Goal: Leave review/rating: Leave review/rating

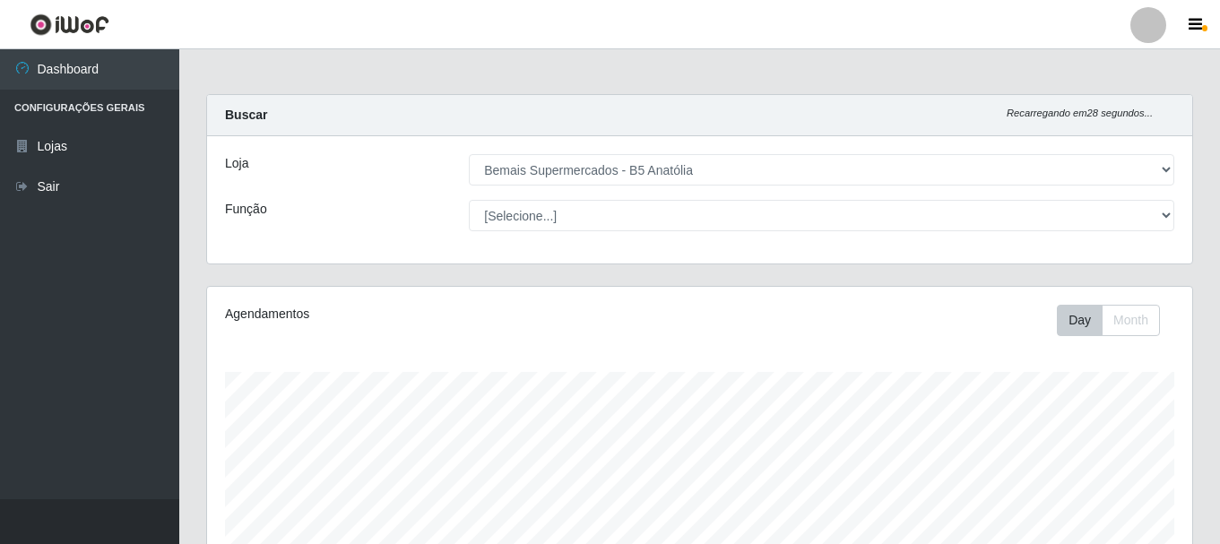
select select "405"
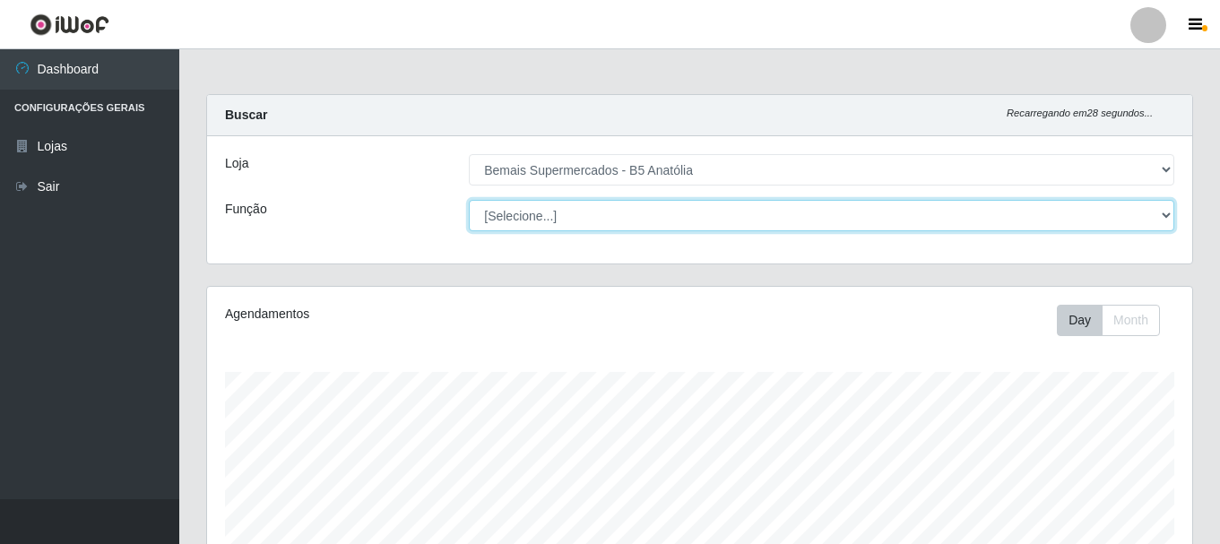
click at [530, 205] on select "[Selecione...] ASG ASG + ASG ++ Auxiliar de Estacionamento Auxiliar de Estacion…" at bounding box center [821, 215] width 705 height 31
click at [530, 222] on select "[Selecione...] ASG ASG + ASG ++ Auxiliar de Estacionamento Auxiliar de Estacion…" at bounding box center [821, 215] width 705 height 31
click at [534, 214] on select "[Selecione...] ASG ASG + ASG ++ Auxiliar de Estacionamento Auxiliar de Estacion…" at bounding box center [821, 215] width 705 height 31
select select "82"
click at [469, 200] on select "[Selecione...] ASG ASG + ASG ++ Auxiliar de Estacionamento Auxiliar de Estacion…" at bounding box center [821, 215] width 705 height 31
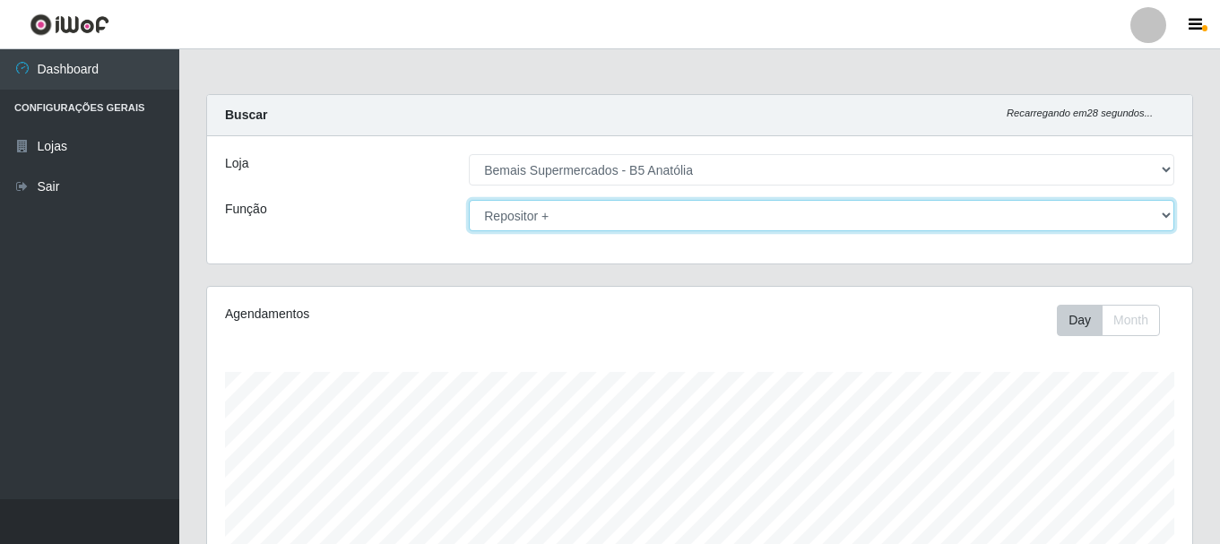
scroll to position [448, 0]
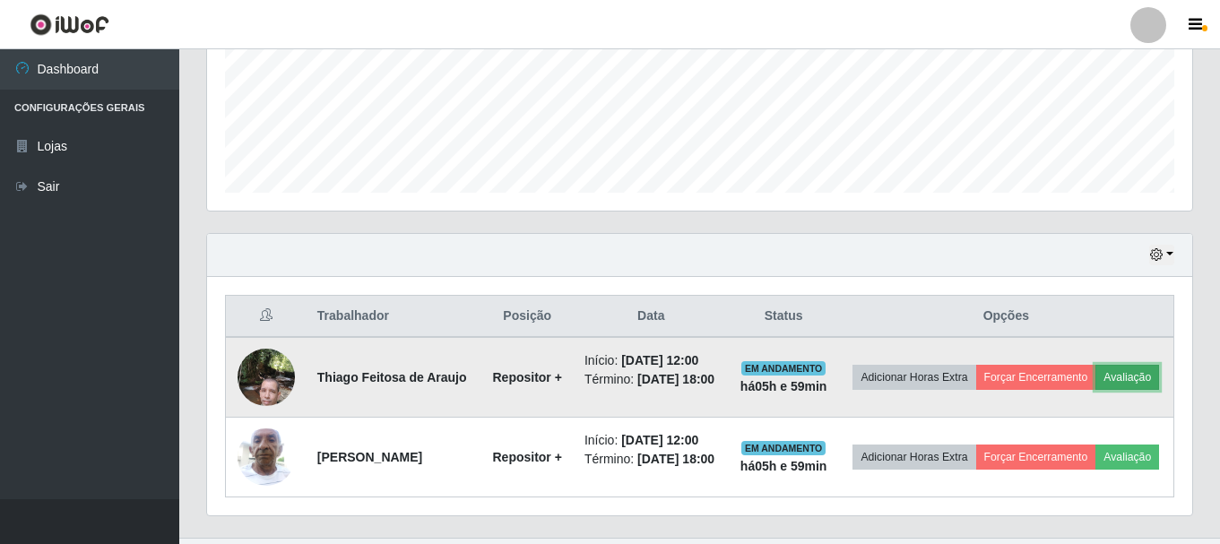
click at [1095, 390] on button "Avaliação" at bounding box center [1127, 377] width 64 height 25
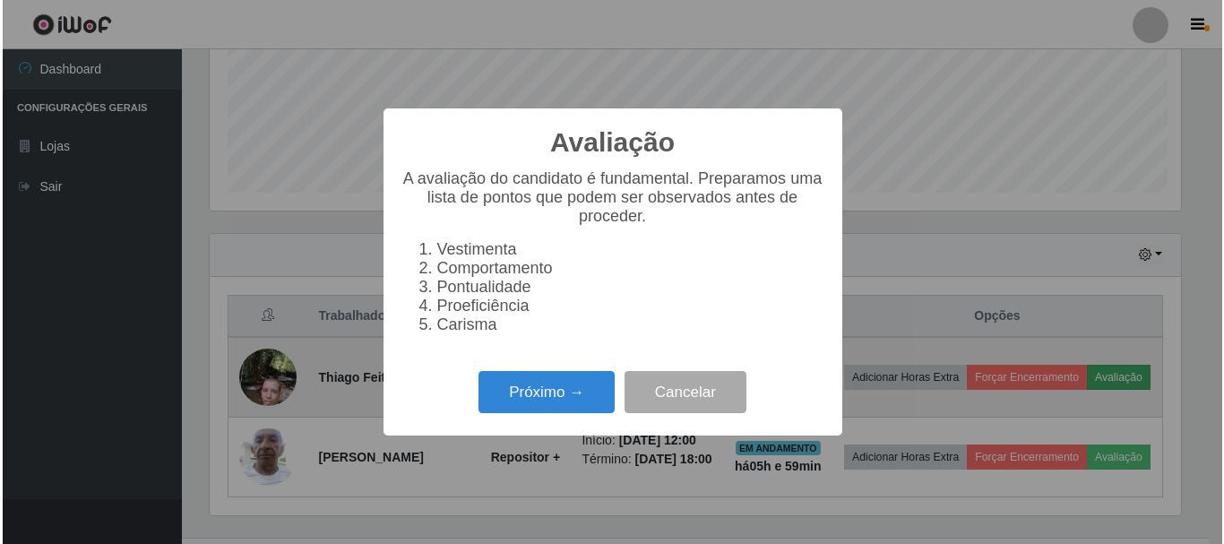
scroll to position [372, 976]
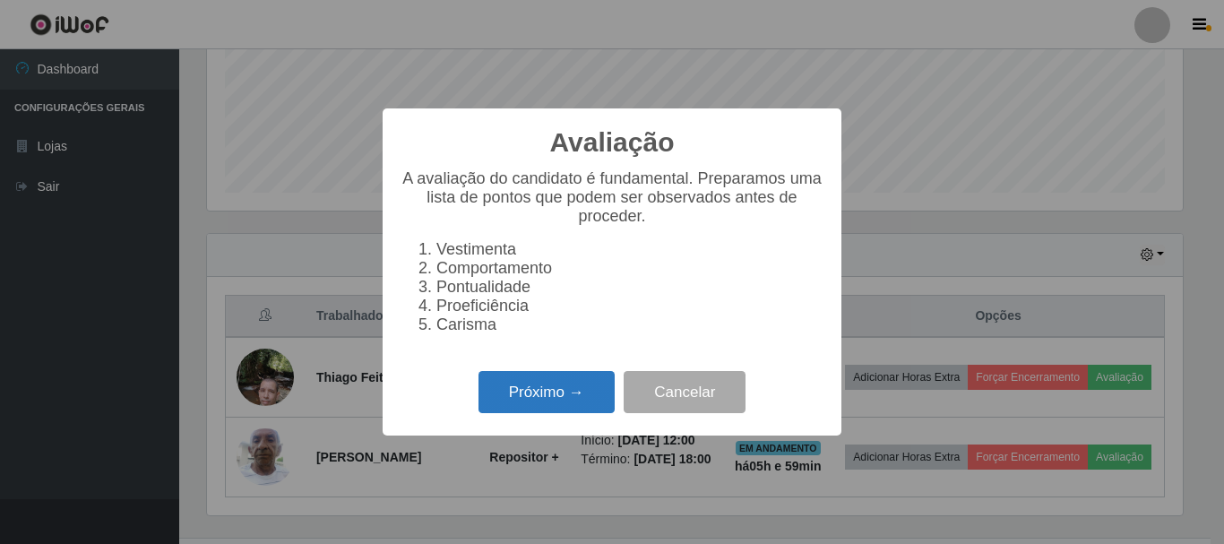
click at [605, 393] on button "Próximo →" at bounding box center [547, 392] width 136 height 42
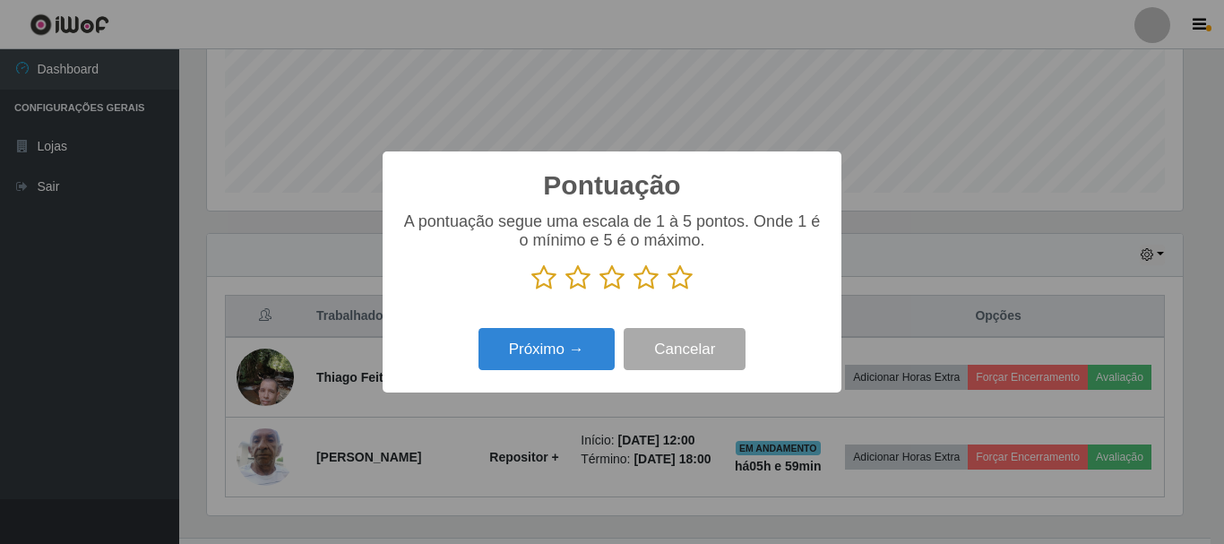
click at [679, 287] on icon at bounding box center [680, 277] width 25 height 27
click at [668, 291] on input "radio" at bounding box center [668, 291] width 0 height 0
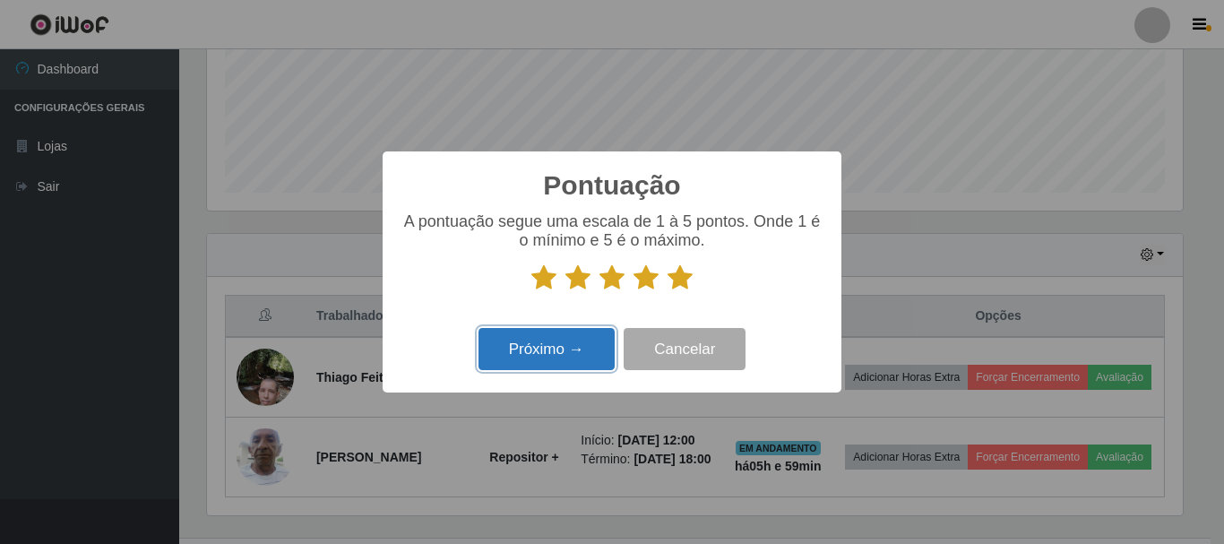
click at [575, 346] on button "Próximo →" at bounding box center [547, 349] width 136 height 42
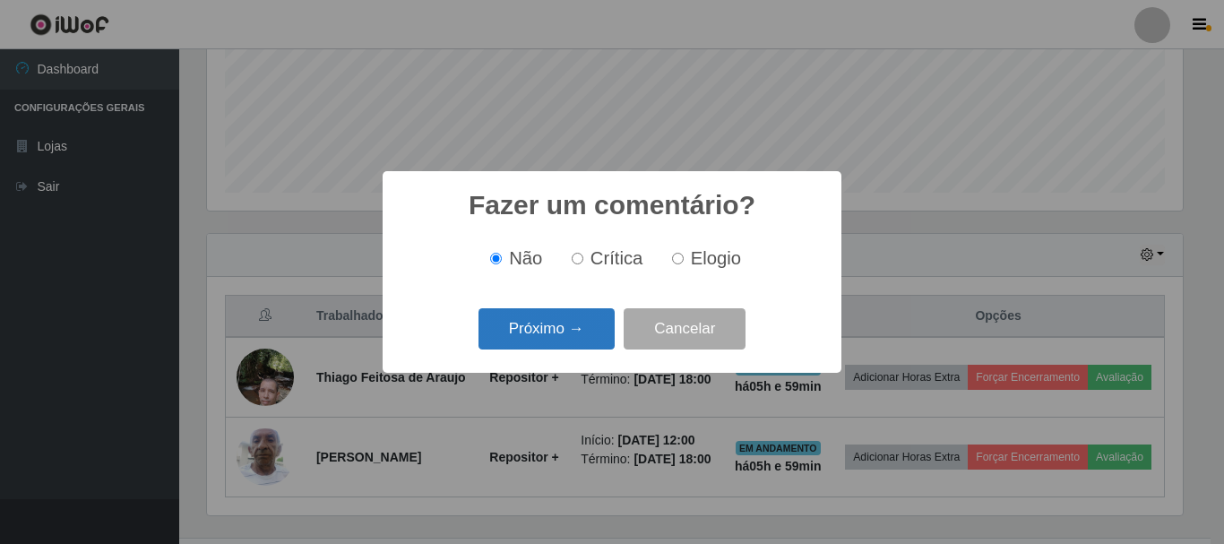
click at [583, 340] on button "Próximo →" at bounding box center [547, 329] width 136 height 42
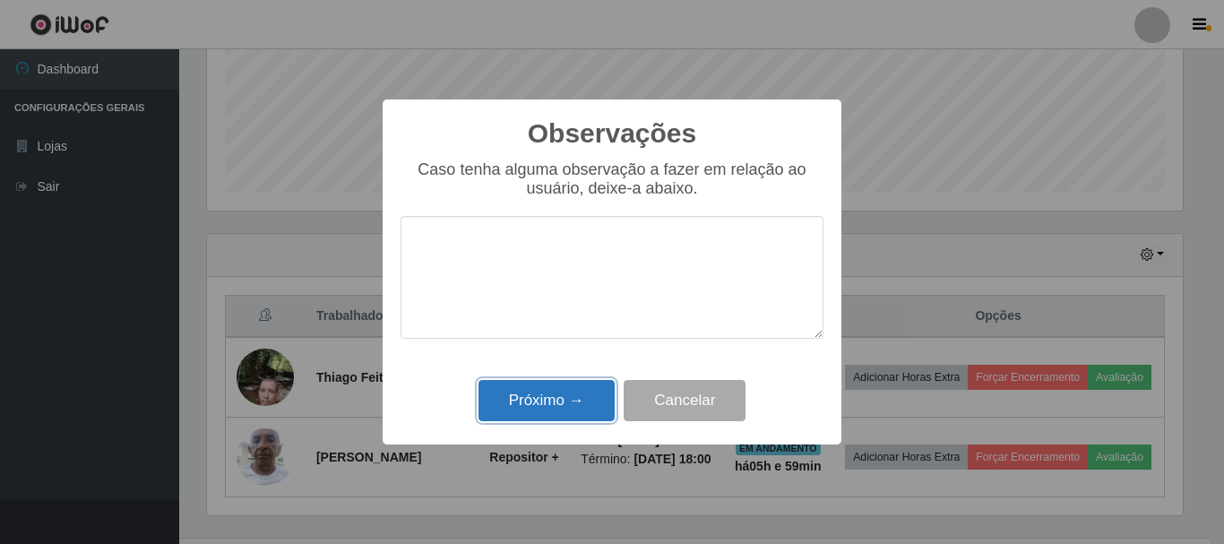
click at [580, 402] on button "Próximo →" at bounding box center [547, 401] width 136 height 42
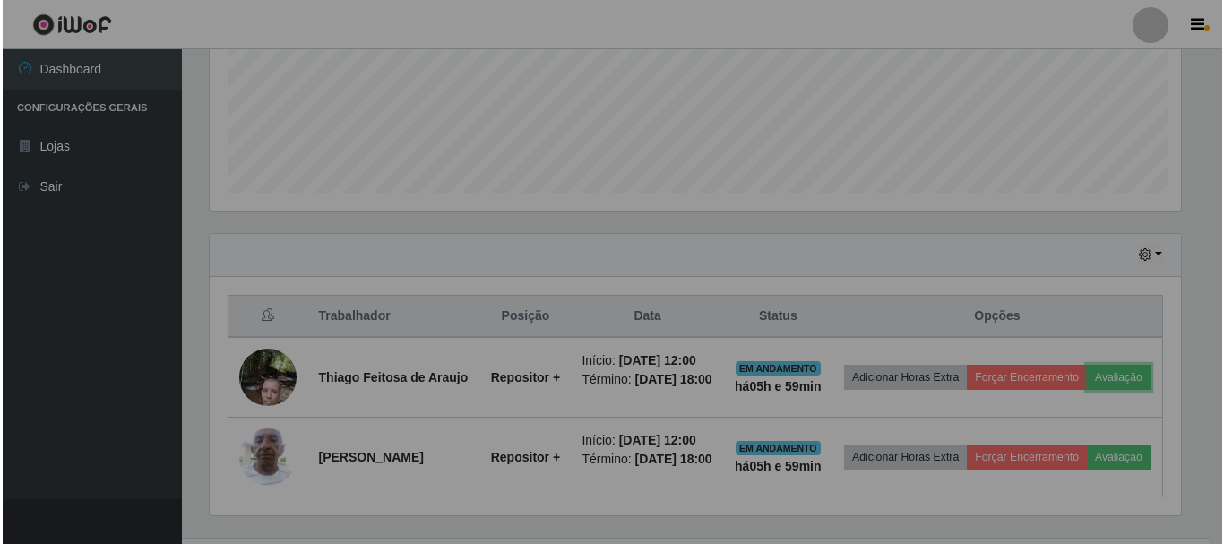
scroll to position [372, 985]
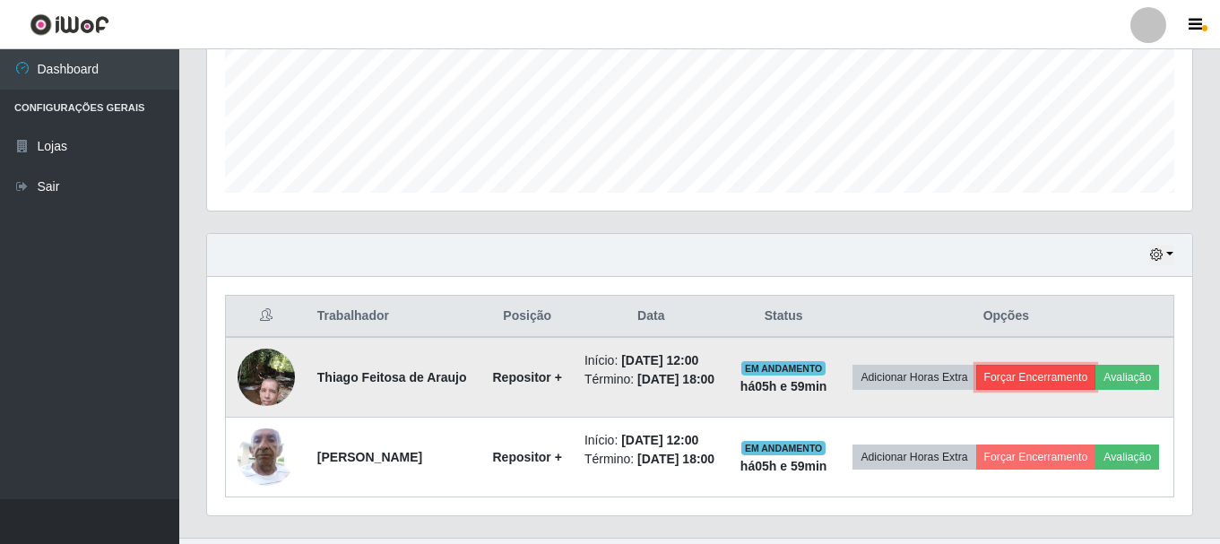
click at [1077, 381] on button "Forçar Encerramento" at bounding box center [1036, 377] width 120 height 25
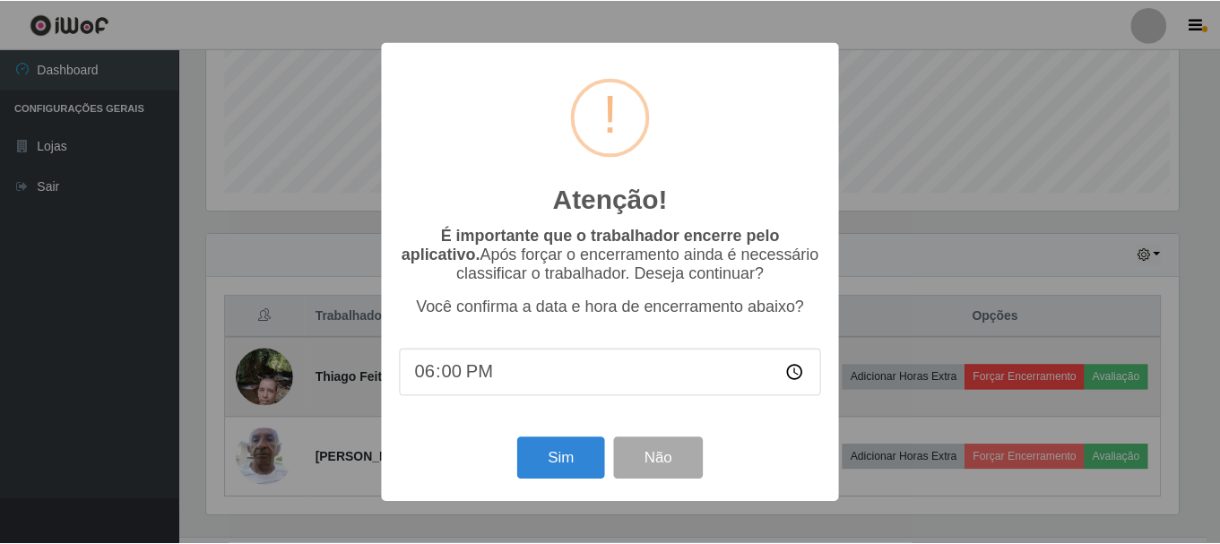
scroll to position [372, 976]
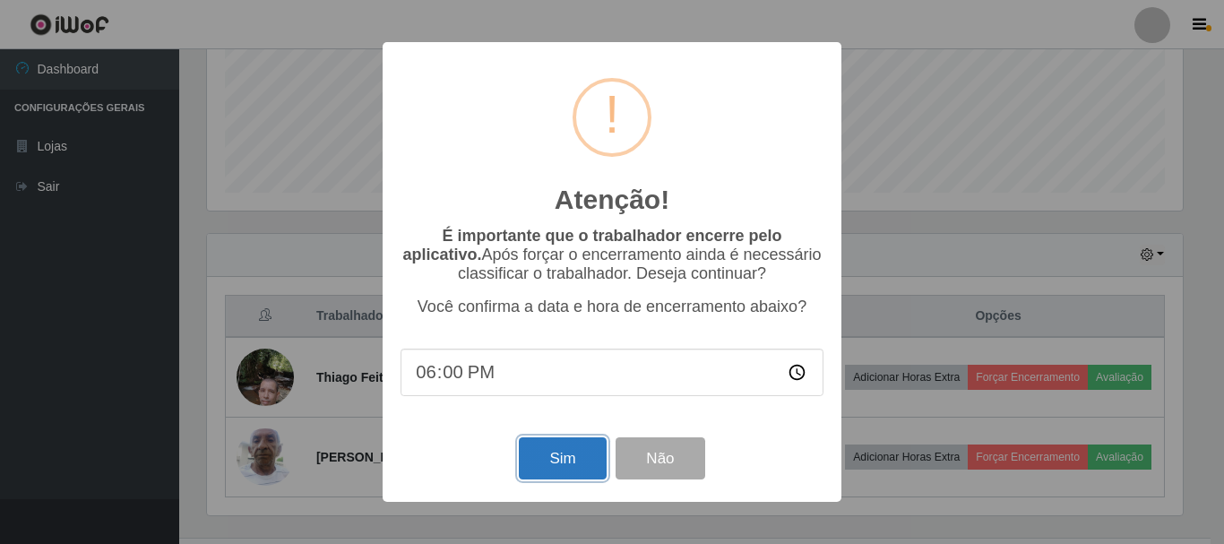
click at [558, 455] on button "Sim" at bounding box center [562, 458] width 87 height 42
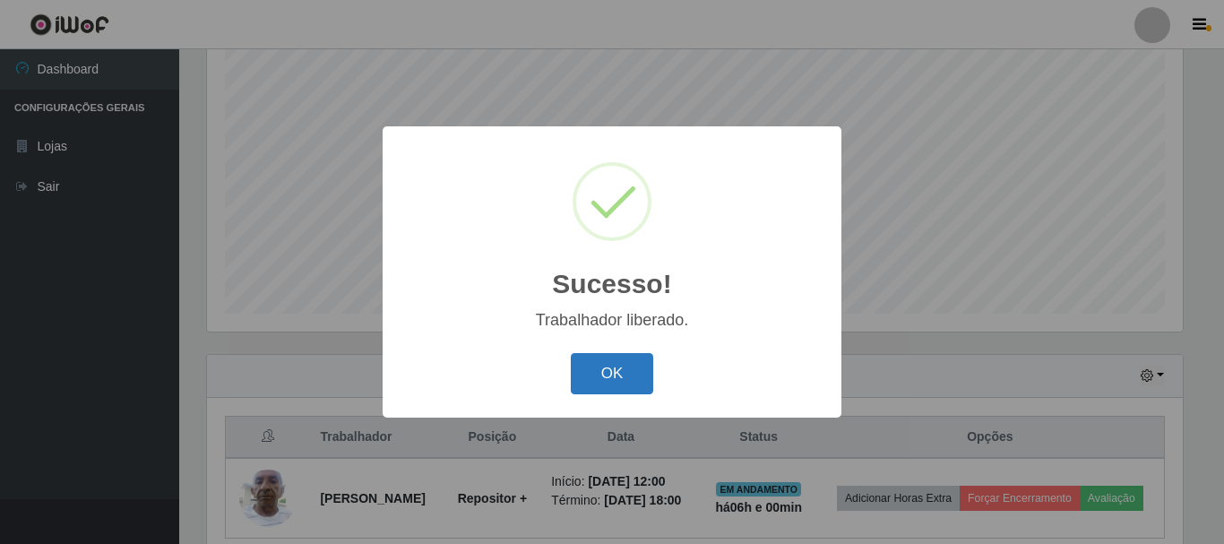
click at [636, 385] on button "OK" at bounding box center [612, 374] width 83 height 42
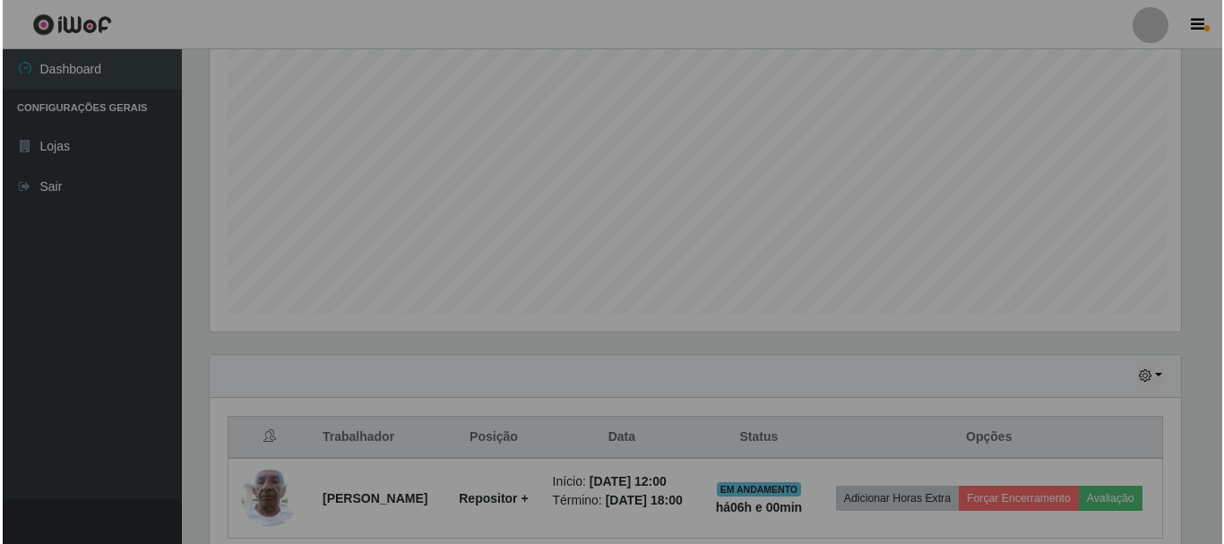
scroll to position [372, 985]
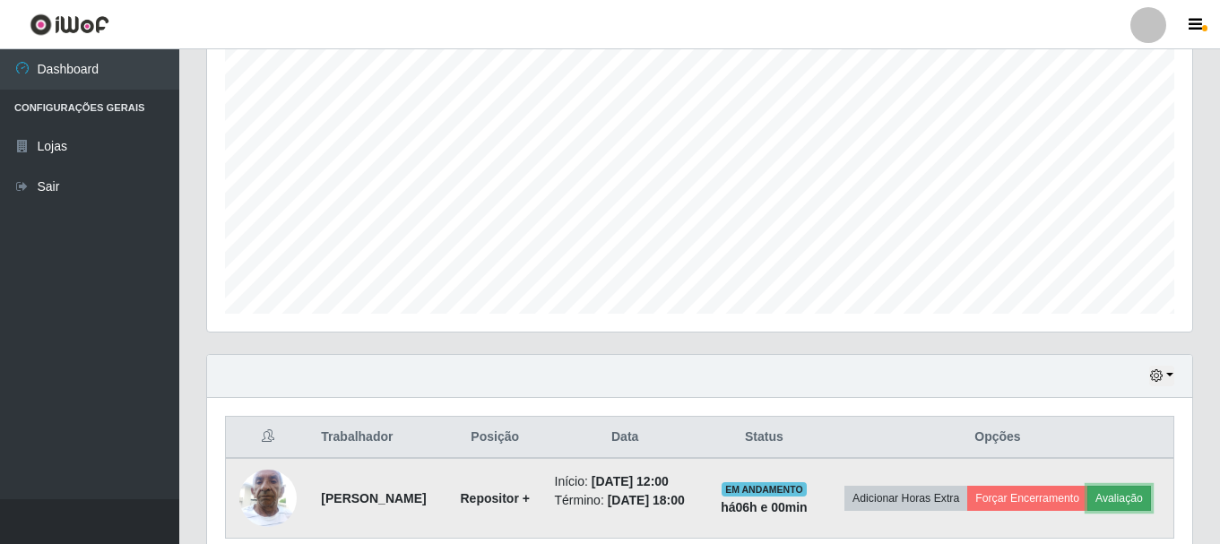
click at [1087, 511] on button "Avaliação" at bounding box center [1119, 498] width 64 height 25
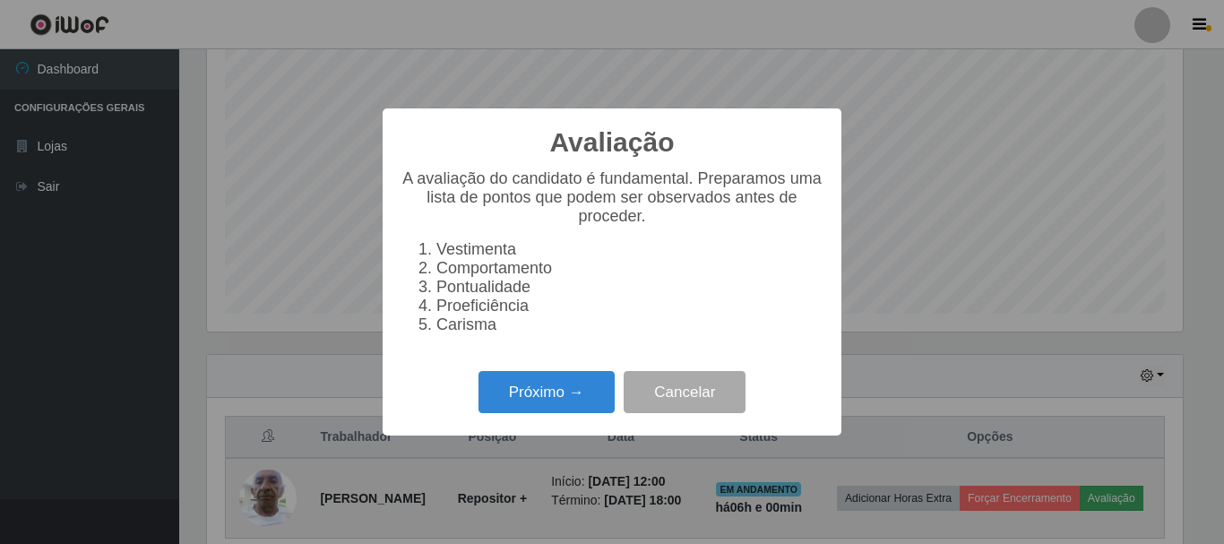
scroll to position [372, 976]
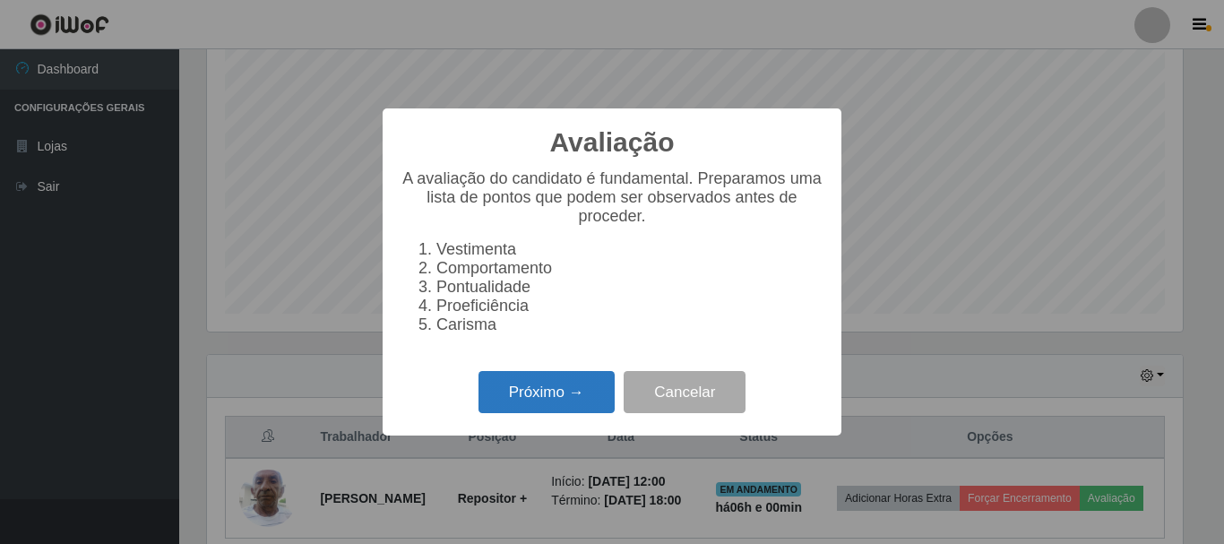
click at [575, 395] on button "Próximo →" at bounding box center [547, 392] width 136 height 42
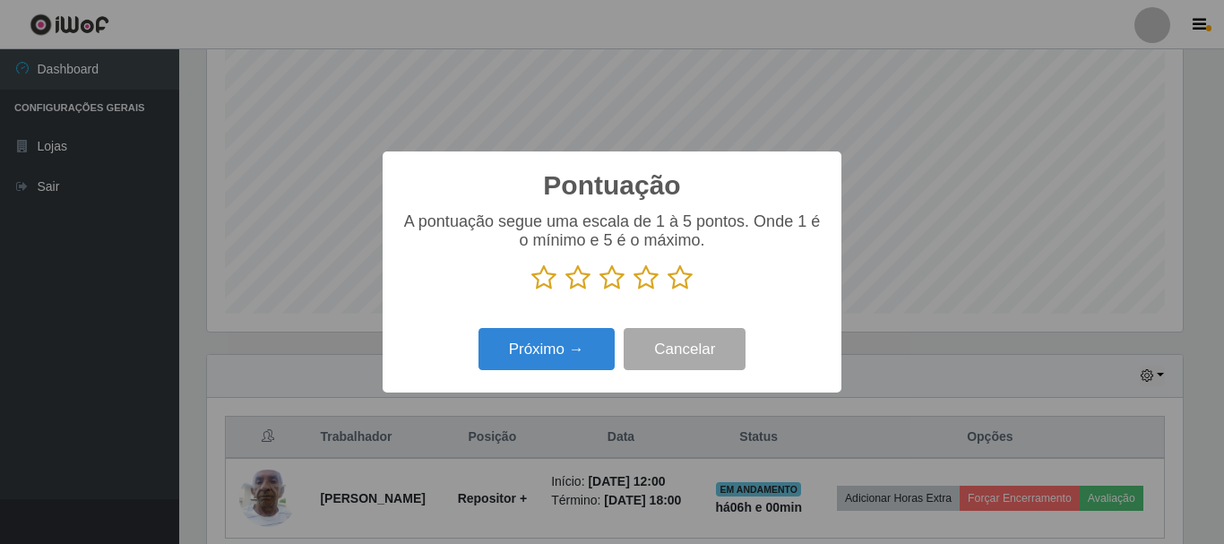
scroll to position [895974, 895369]
click at [698, 274] on p at bounding box center [612, 277] width 423 height 27
click at [688, 280] on icon at bounding box center [680, 277] width 25 height 27
click at [668, 291] on input "radio" at bounding box center [668, 291] width 0 height 0
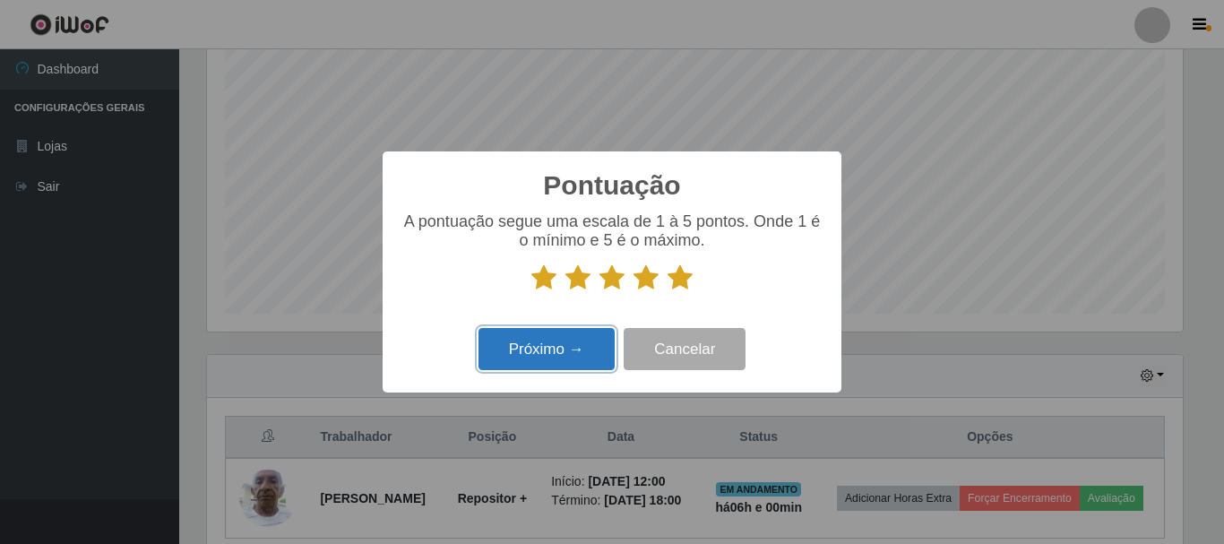
click at [567, 346] on button "Próximo →" at bounding box center [547, 349] width 136 height 42
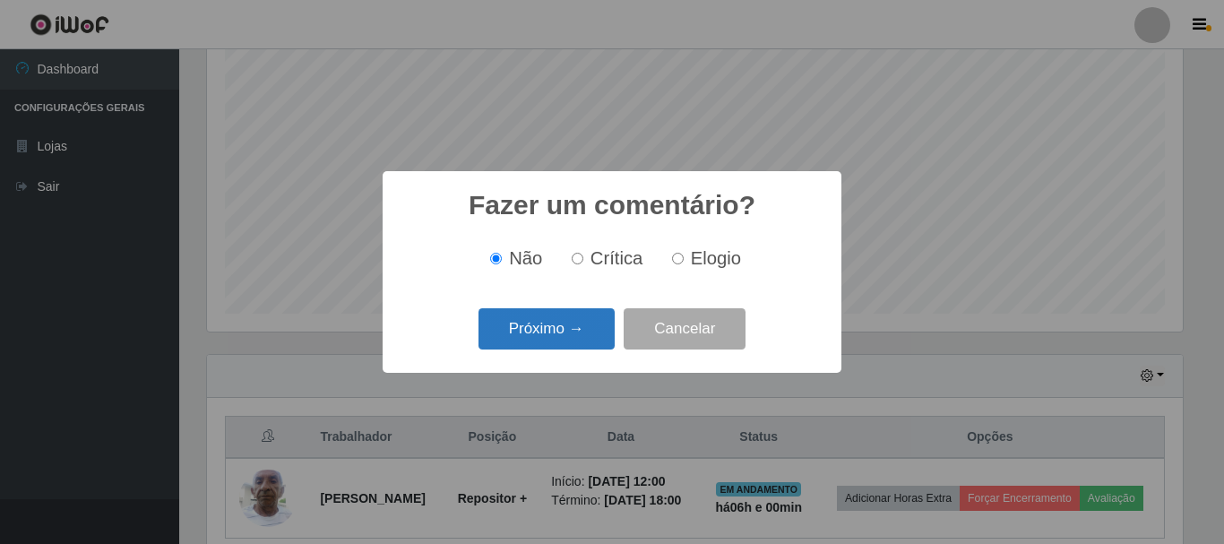
click at [575, 342] on button "Próximo →" at bounding box center [547, 329] width 136 height 42
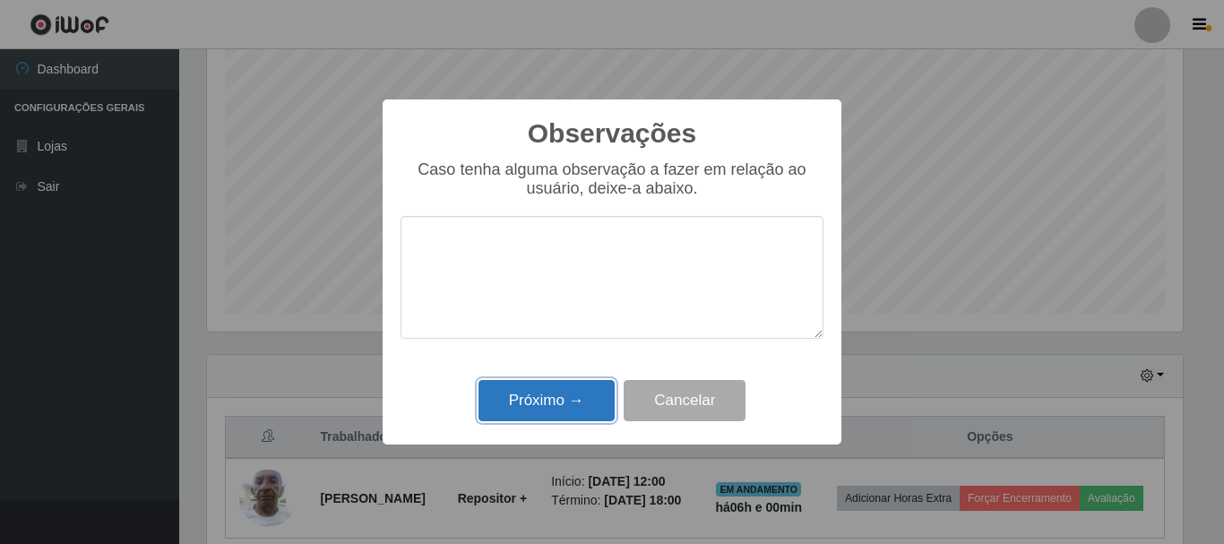
click at [577, 393] on button "Próximo →" at bounding box center [547, 401] width 136 height 42
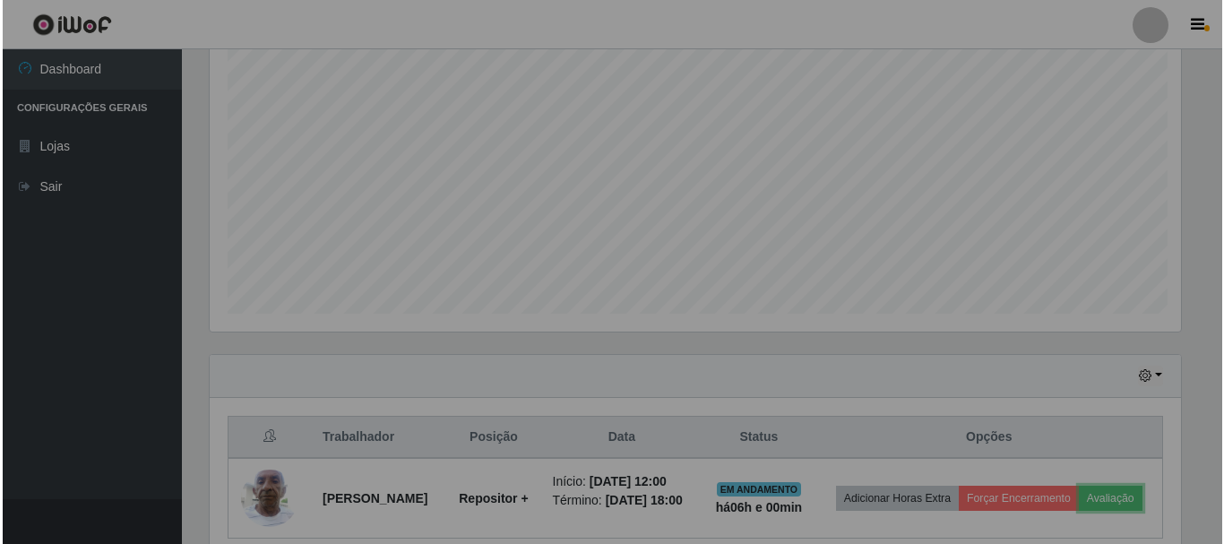
scroll to position [372, 985]
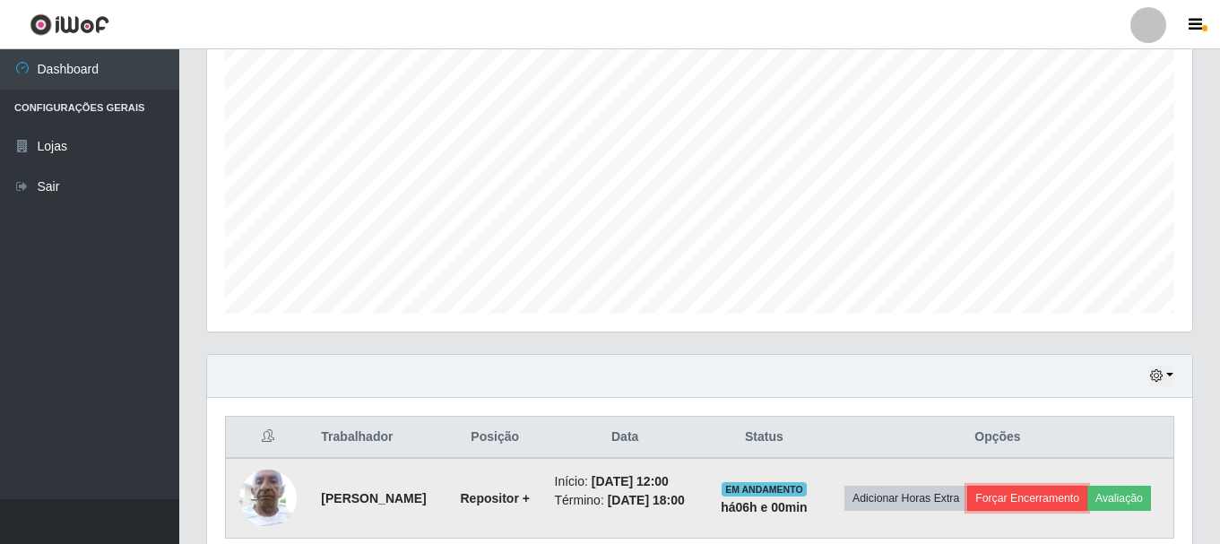
click at [1049, 492] on button "Forçar Encerramento" at bounding box center [1027, 498] width 120 height 25
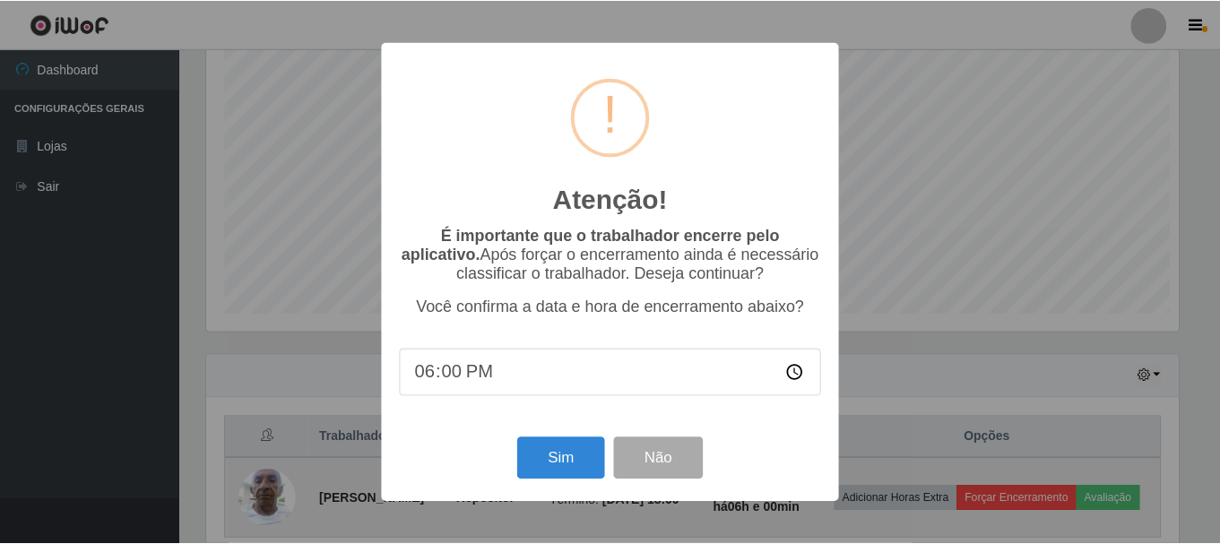
scroll to position [372, 976]
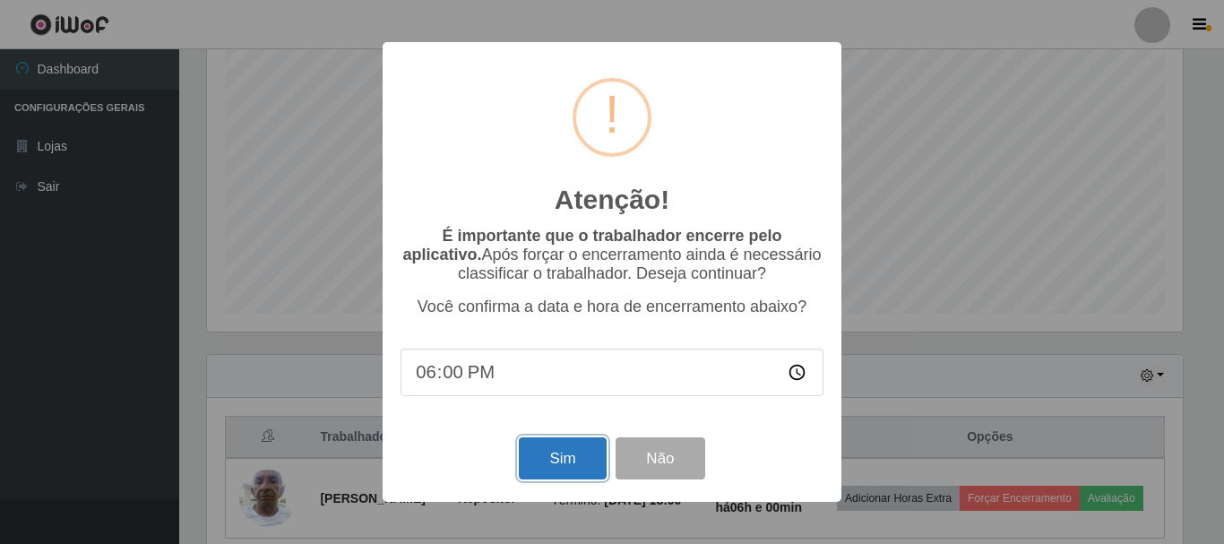
click at [570, 457] on button "Sim" at bounding box center [562, 458] width 87 height 42
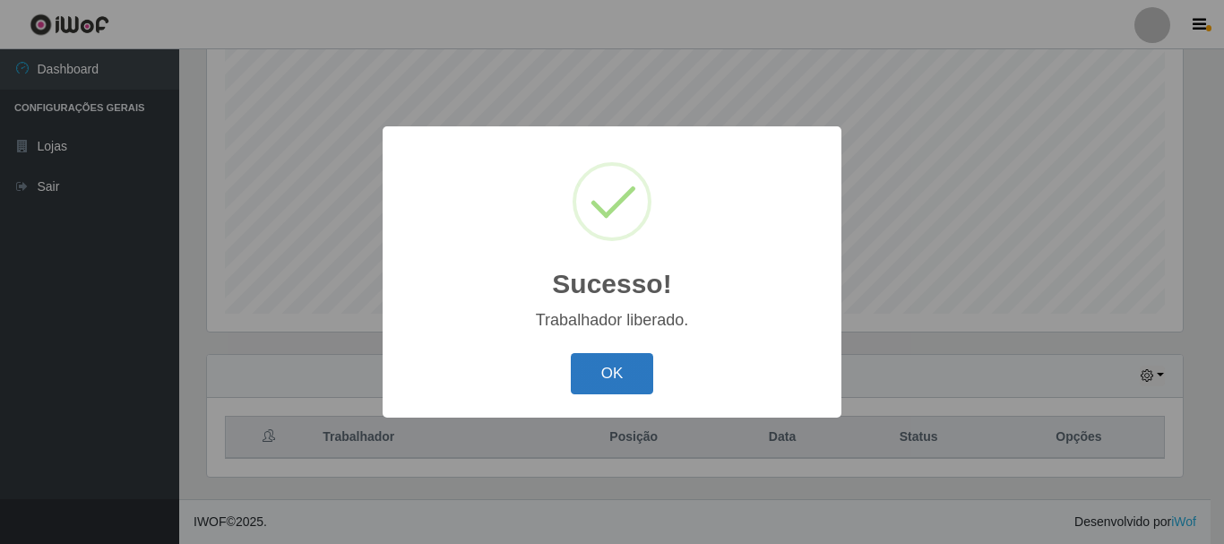
click at [627, 374] on button "OK" at bounding box center [612, 374] width 83 height 42
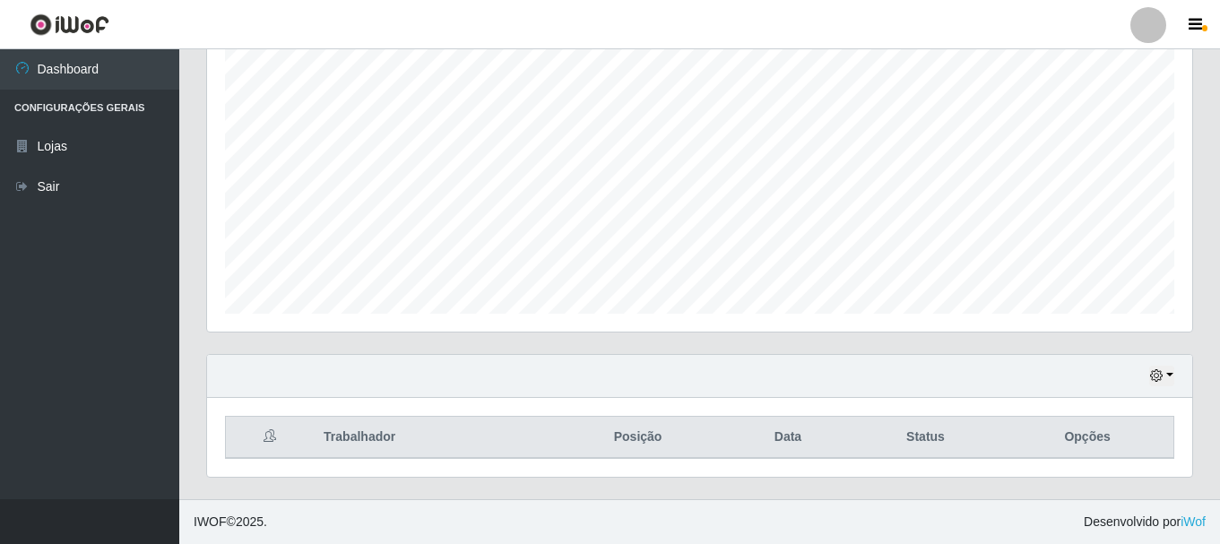
scroll to position [0, 0]
